Goal: Task Accomplishment & Management: Manage account settings

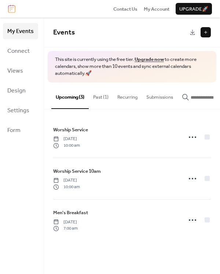
click at [103, 96] on button "Past (1)" at bounding box center [101, 95] width 24 height 26
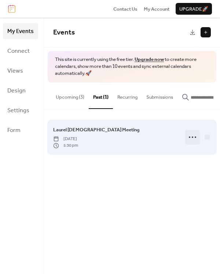
click at [191, 137] on icon at bounding box center [193, 137] width 12 height 12
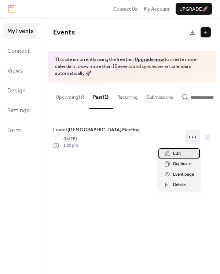
click at [172, 151] on div "Edit" at bounding box center [178, 153] width 41 height 10
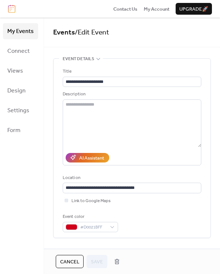
click at [68, 261] on span "Cancel" at bounding box center [69, 261] width 19 height 7
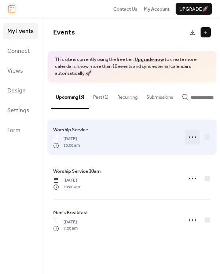
click at [188, 140] on icon at bounding box center [193, 137] width 12 height 12
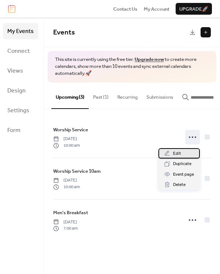
click at [175, 151] on span "Edit" at bounding box center [177, 153] width 8 height 7
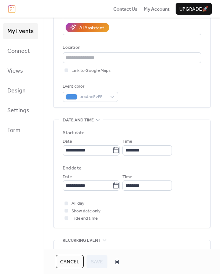
scroll to position [147, 0]
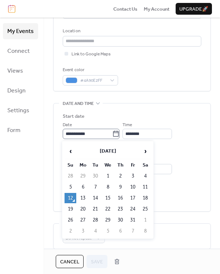
click at [118, 134] on icon at bounding box center [115, 133] width 7 height 7
click at [112, 134] on input "**********" at bounding box center [87, 134] width 49 height 10
click at [67, 217] on td "26" at bounding box center [71, 220] width 12 height 10
type input "**********"
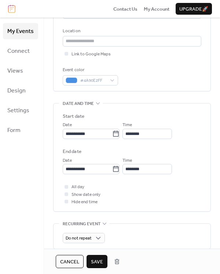
click at [96, 259] on span "Save" at bounding box center [97, 261] width 12 height 7
